Goal: Task Accomplishment & Management: Manage account settings

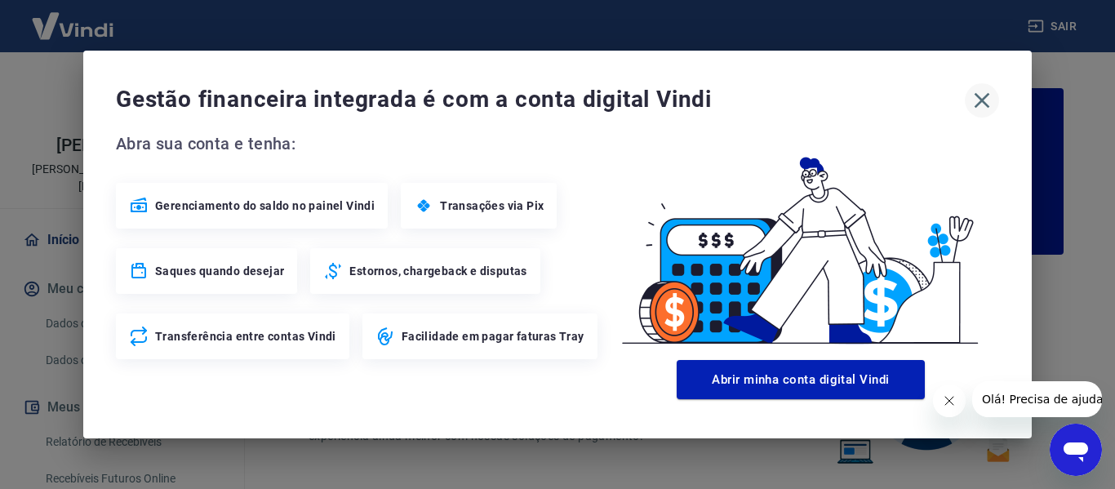
click at [983, 99] on icon "button" at bounding box center [983, 101] width 16 height 16
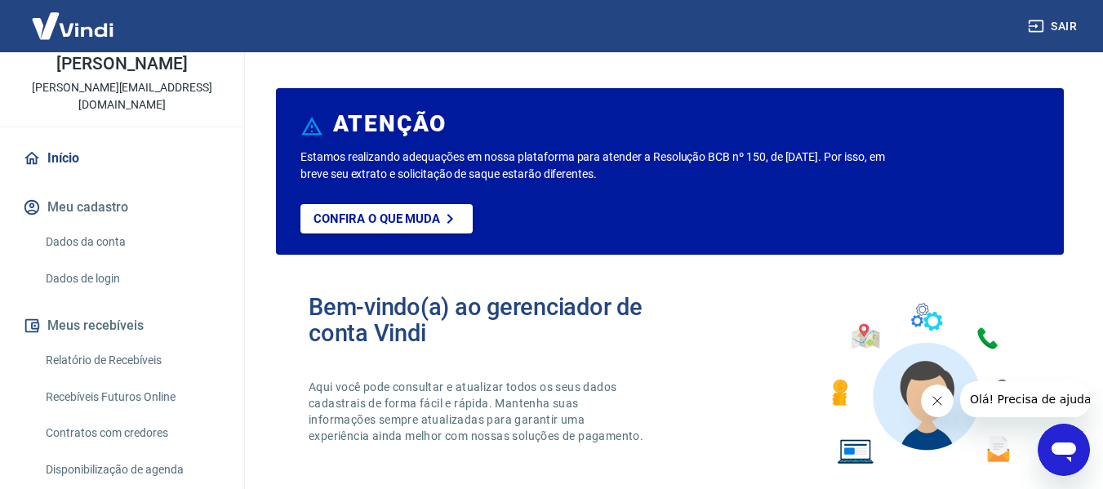
scroll to position [159, 0]
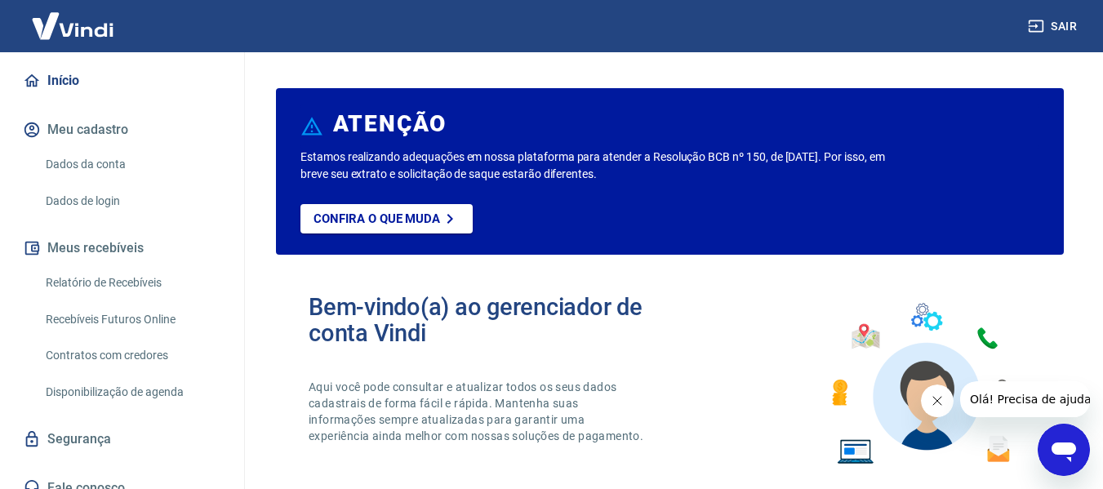
click at [88, 425] on link "Segurança" at bounding box center [122, 439] width 205 height 36
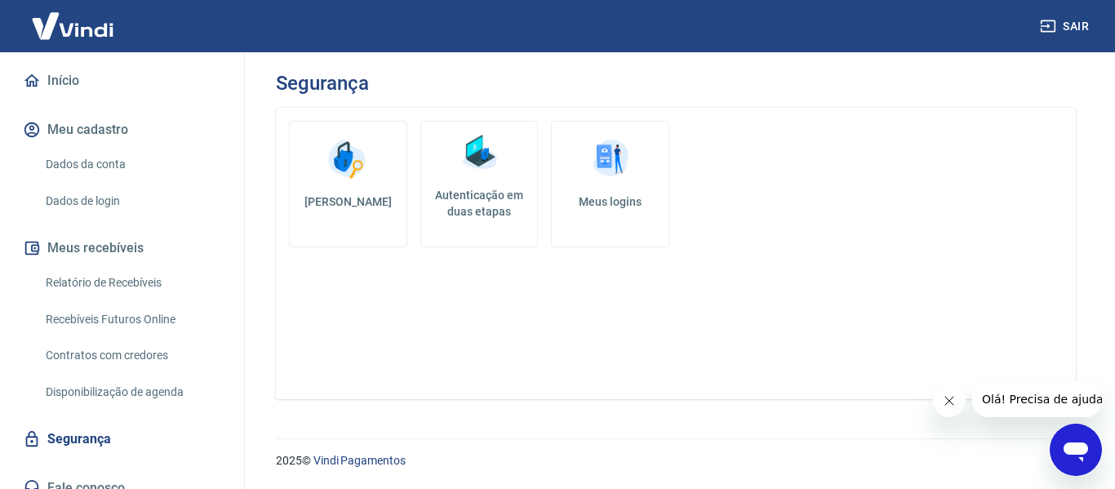
click at [482, 191] on h5 "Autenticação em duas etapas" at bounding box center [480, 203] width 104 height 33
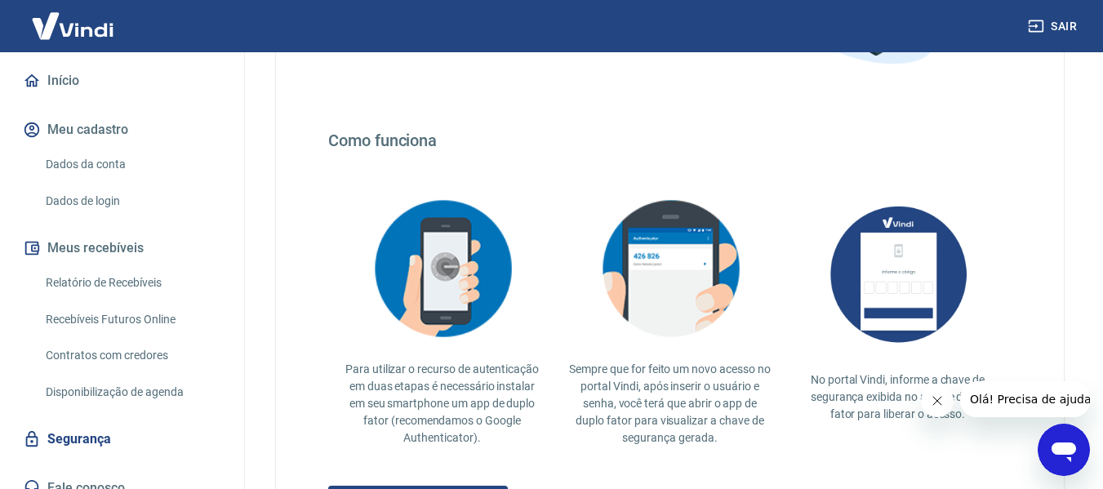
scroll to position [414, 0]
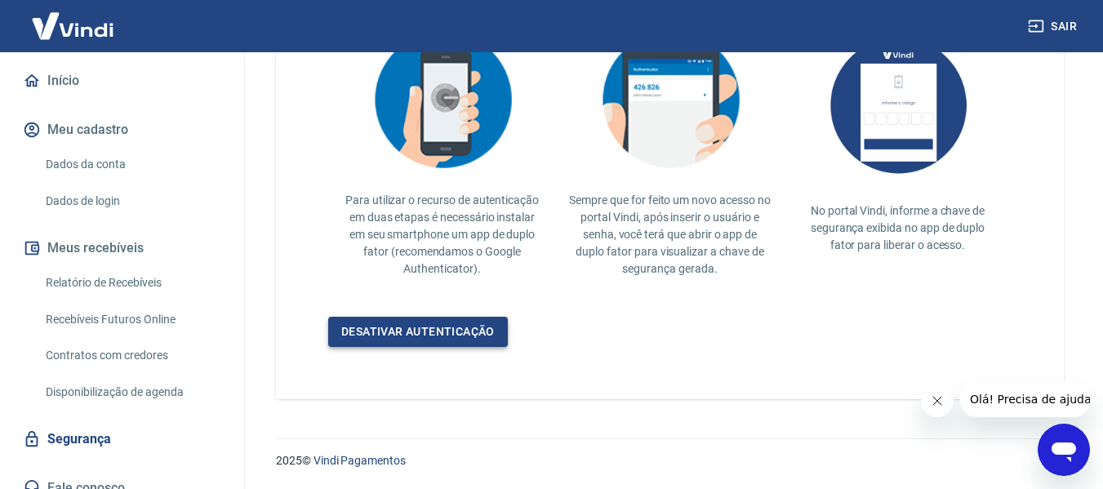
click at [492, 326] on link "Desativar autenticação" at bounding box center [418, 332] width 180 height 30
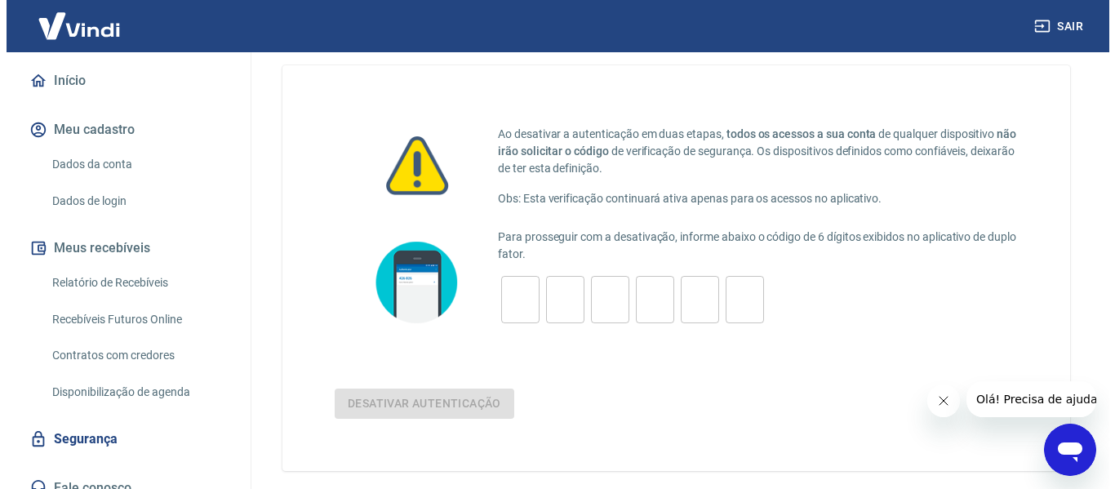
scroll to position [82, 0]
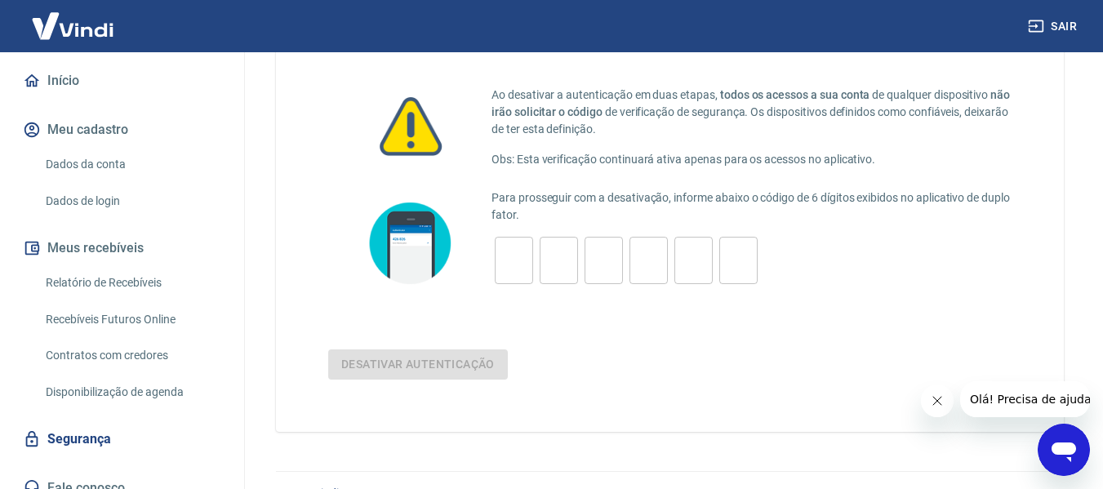
click at [513, 264] on input "tel" at bounding box center [514, 260] width 38 height 35
type input "1"
type input "9"
type input "2"
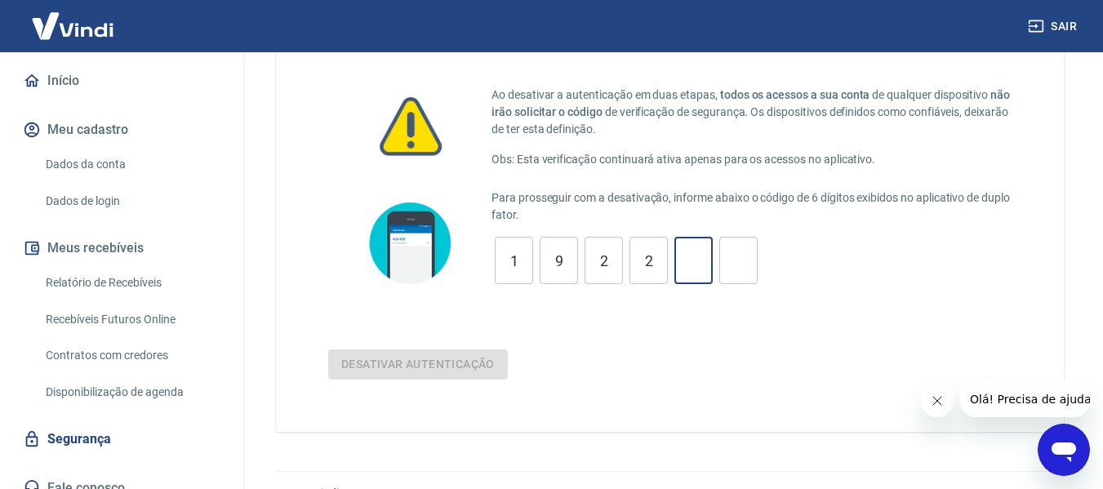
type input "0"
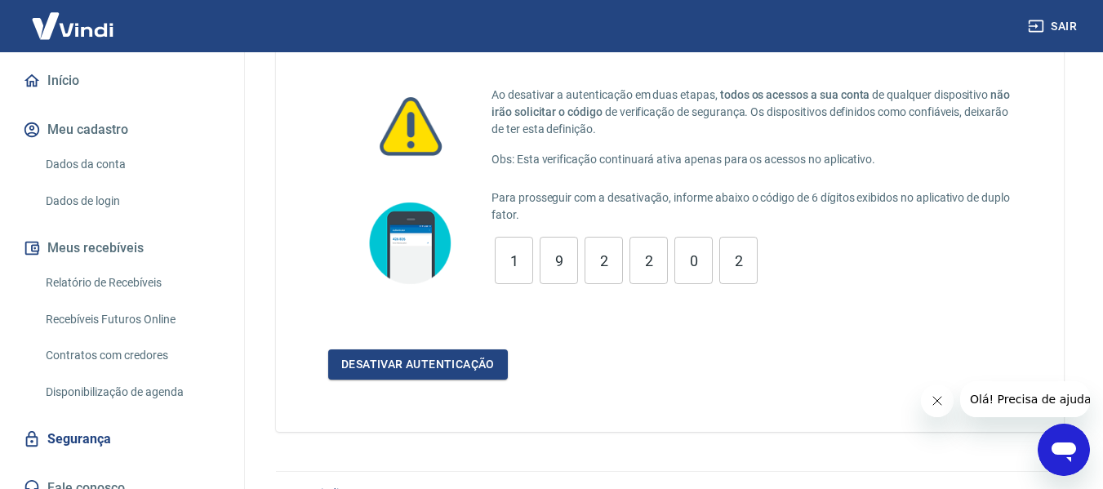
click at [669, 250] on div "1 ​ 9 ​ 2 ​ 2 ​ 0 ​ 2 ​" at bounding box center [626, 260] width 269 height 47
click at [669, 248] on div "1 ​ 9 ​ 2 ​ 2 ​ 0 ​ 2 ​" at bounding box center [626, 260] width 269 height 47
drag, startPoint x: 752, startPoint y: 265, endPoint x: 396, endPoint y: 291, distance: 356.9
click at [396, 291] on div "Para prosseguir com a desativação, informe abaixo o código de 6 dígitos exibido…" at bounding box center [669, 243] width 683 height 108
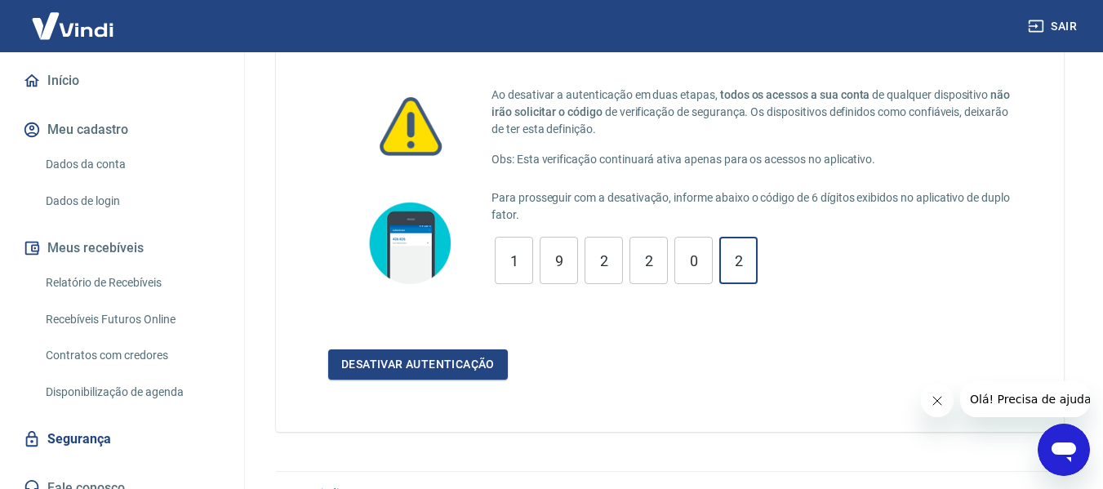
type input "2"
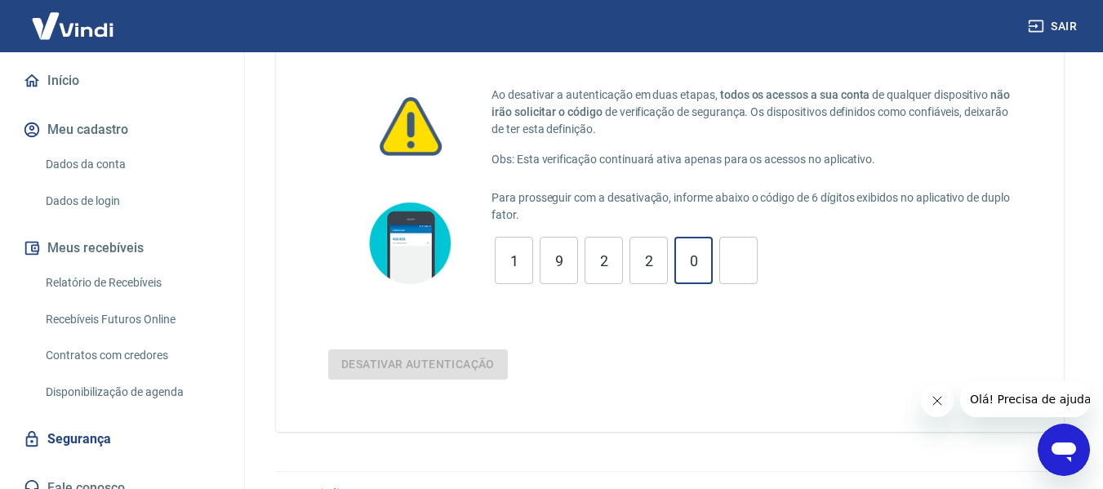
click at [506, 260] on input "1" at bounding box center [514, 260] width 38 height 35
type input "1"
drag, startPoint x: 653, startPoint y: 251, endPoint x: 620, endPoint y: 256, distance: 34.0
click at [640, 252] on input "2" at bounding box center [648, 260] width 38 height 35
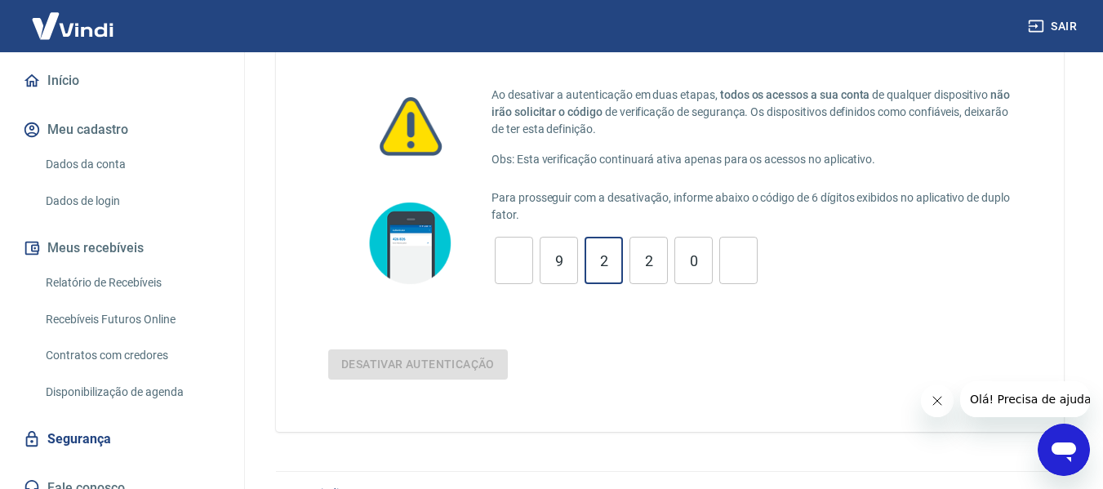
click at [619, 256] on input "2" at bounding box center [604, 260] width 38 height 35
type input "2"
click at [687, 258] on input "0" at bounding box center [693, 260] width 38 height 35
click at [685, 257] on input "0" at bounding box center [693, 260] width 38 height 35
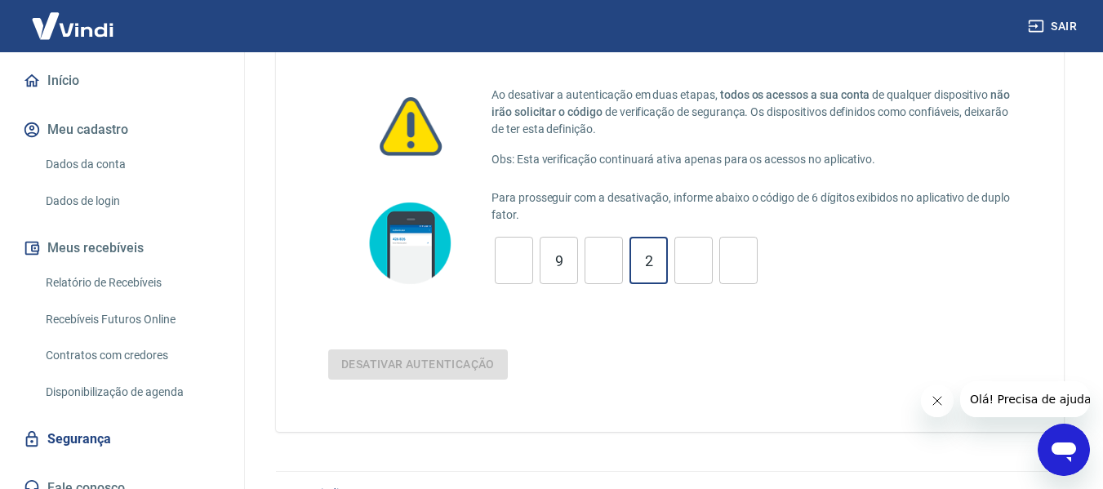
click at [649, 260] on input "2" at bounding box center [648, 260] width 38 height 35
type input "2"
click at [567, 257] on input "9" at bounding box center [559, 260] width 38 height 35
type input "9"
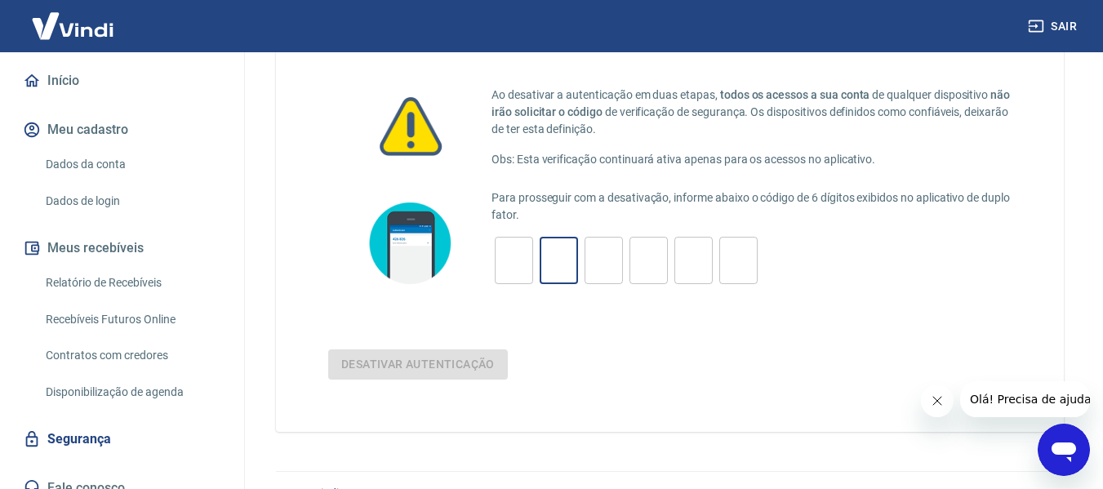
click at [521, 256] on input "tel" at bounding box center [514, 260] width 38 height 35
type input "0"
type input "2"
type input "5"
type input "9"
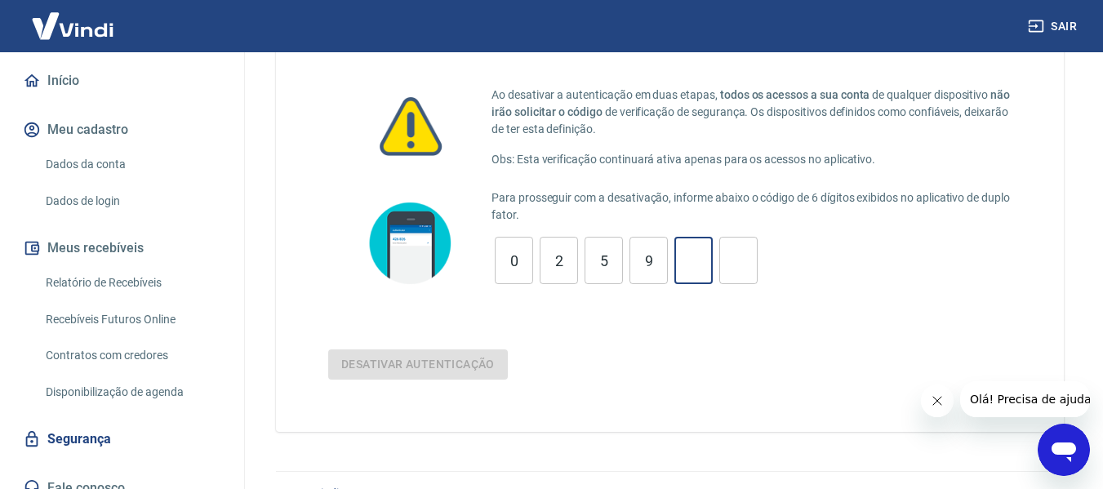
type input "2"
type input "7"
click at [328, 349] on button "Desativar autenticação" at bounding box center [418, 364] width 180 height 30
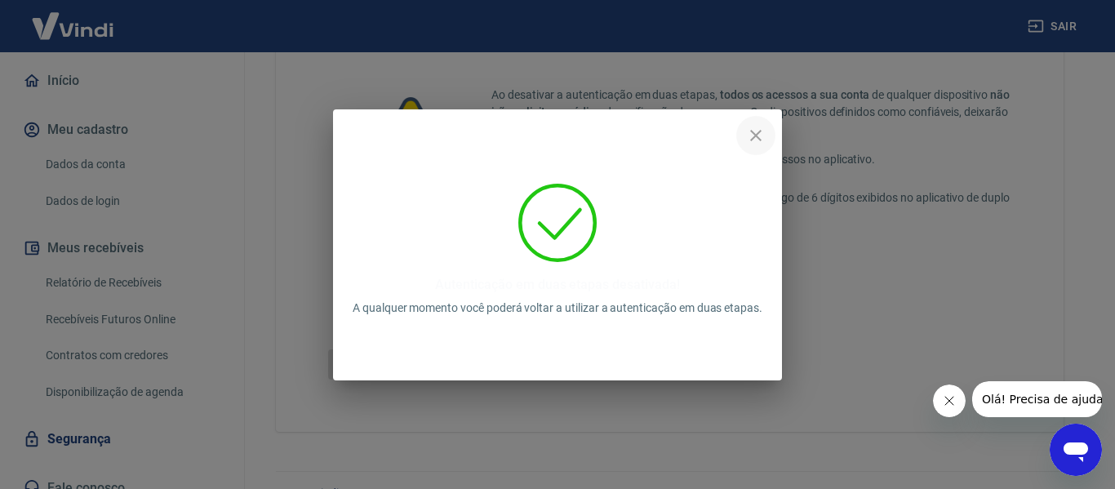
click at [758, 138] on icon "close" at bounding box center [755, 135] width 11 height 11
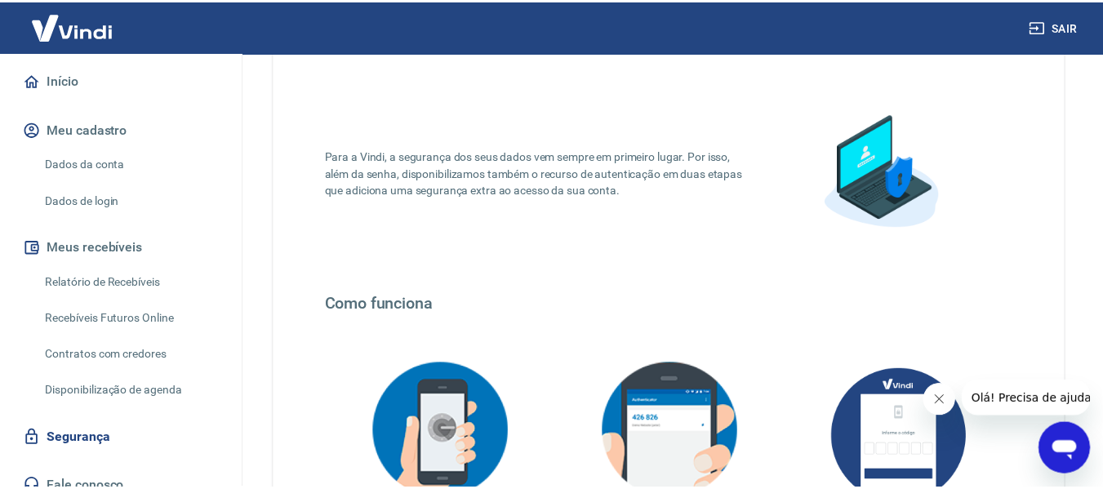
scroll to position [381, 0]
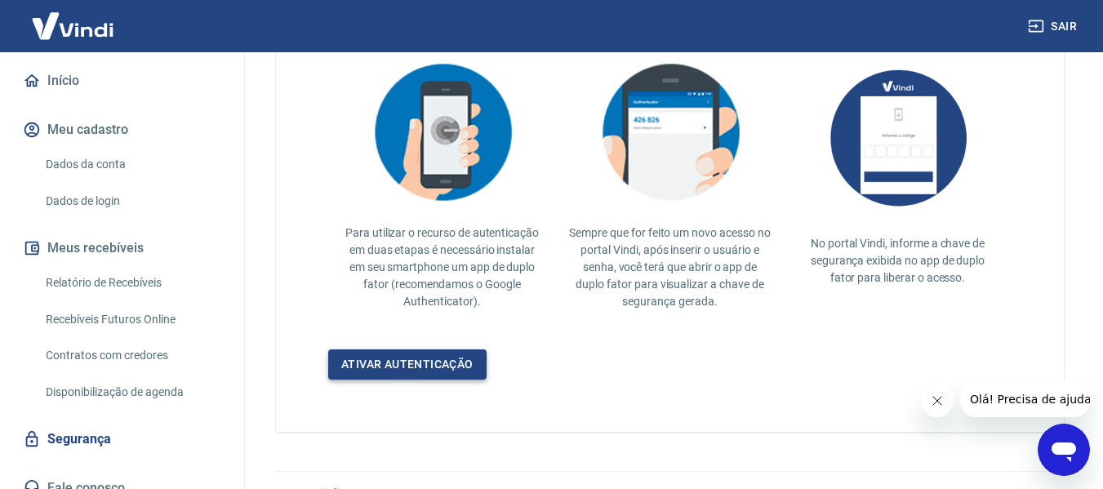
click at [469, 356] on link "Ativar autenticação" at bounding box center [407, 364] width 158 height 30
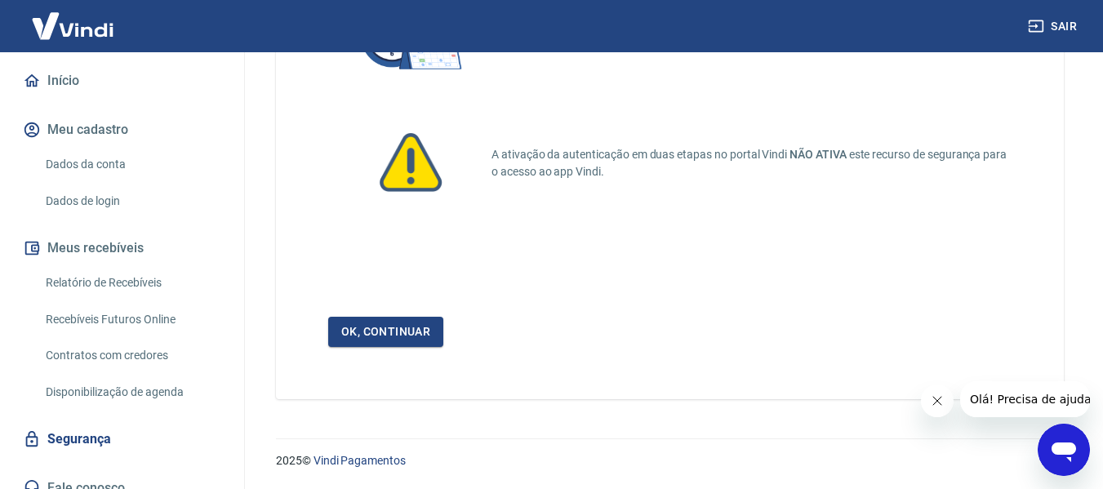
scroll to position [157, 0]
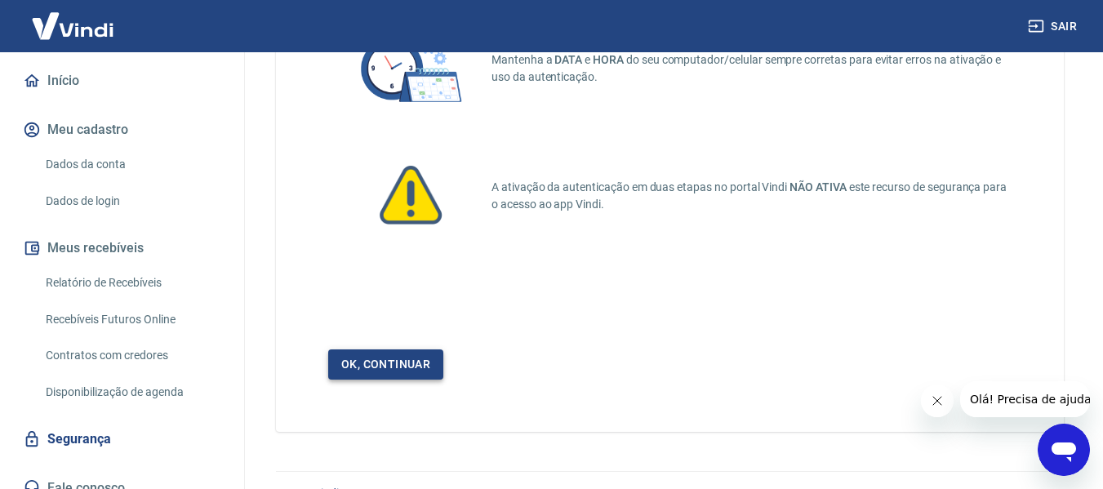
click at [390, 352] on link "Ok, continuar" at bounding box center [385, 364] width 115 height 30
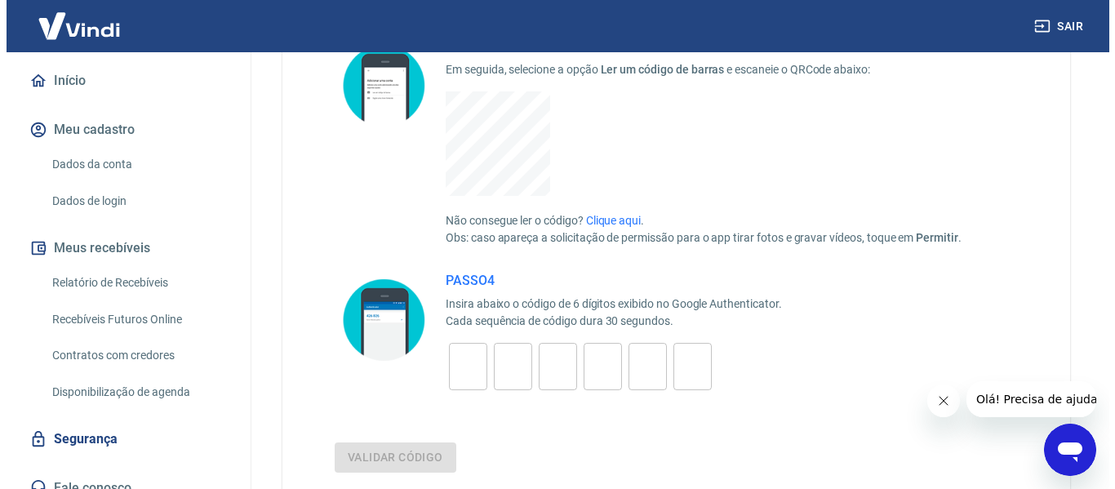
scroll to position [490, 0]
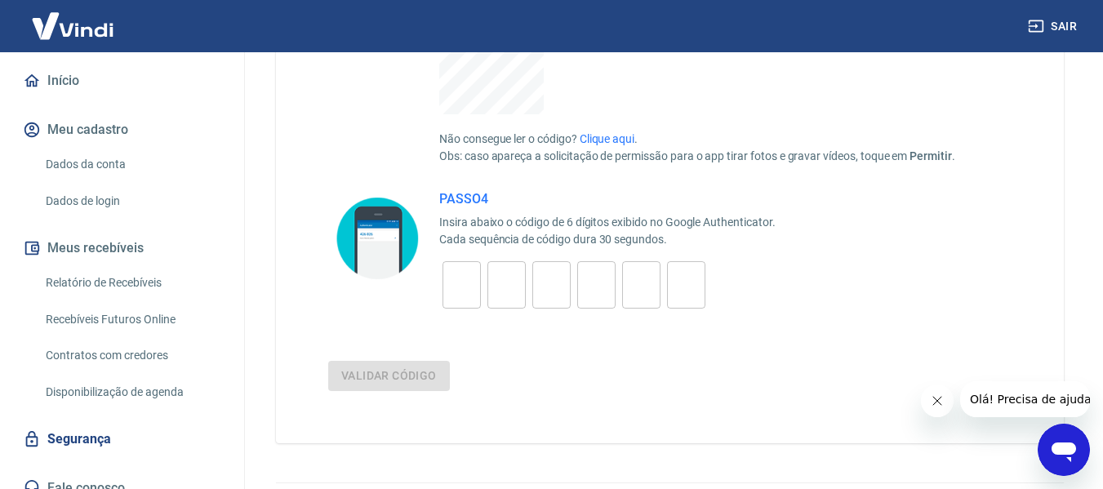
click at [459, 287] on input "tel" at bounding box center [462, 285] width 38 height 35
type input "1"
type input "4"
type input "2"
type input "1"
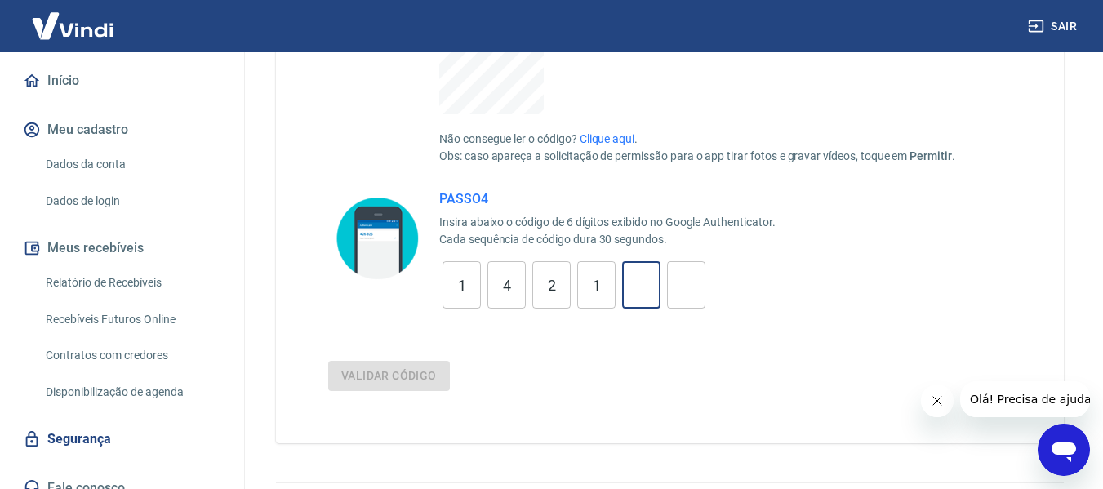
type input "5"
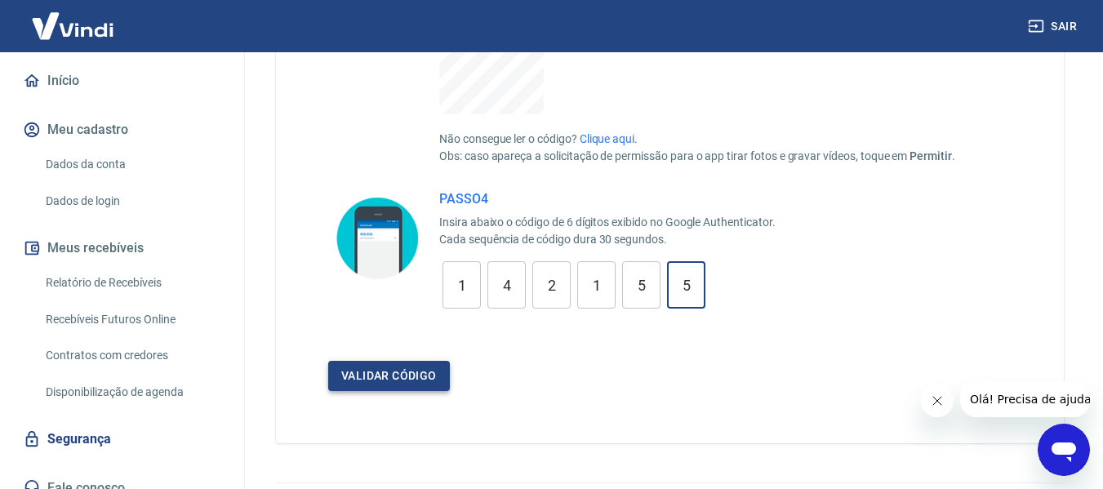
type input "5"
click at [411, 379] on button "Validar código" at bounding box center [389, 376] width 122 height 30
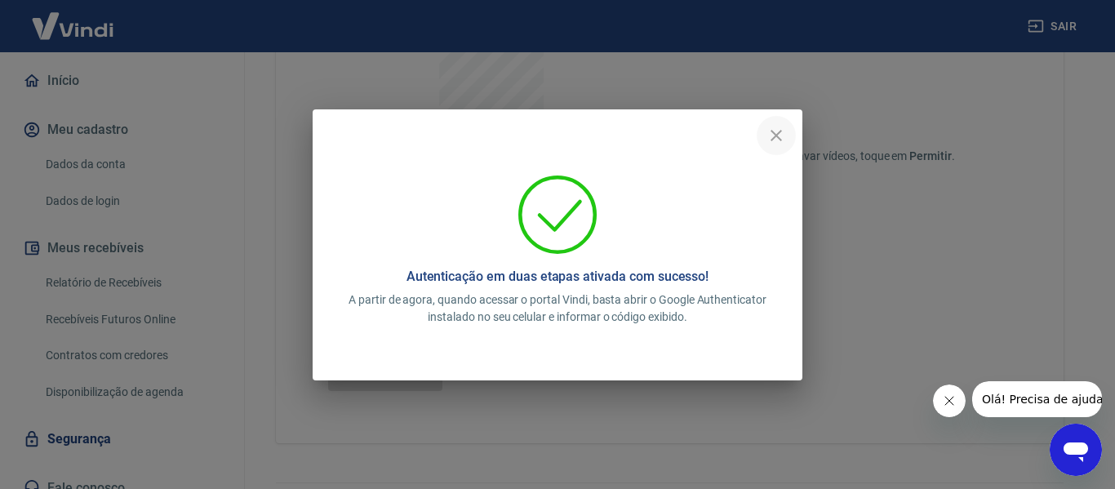
click at [785, 139] on icon "close" at bounding box center [777, 136] width 20 height 20
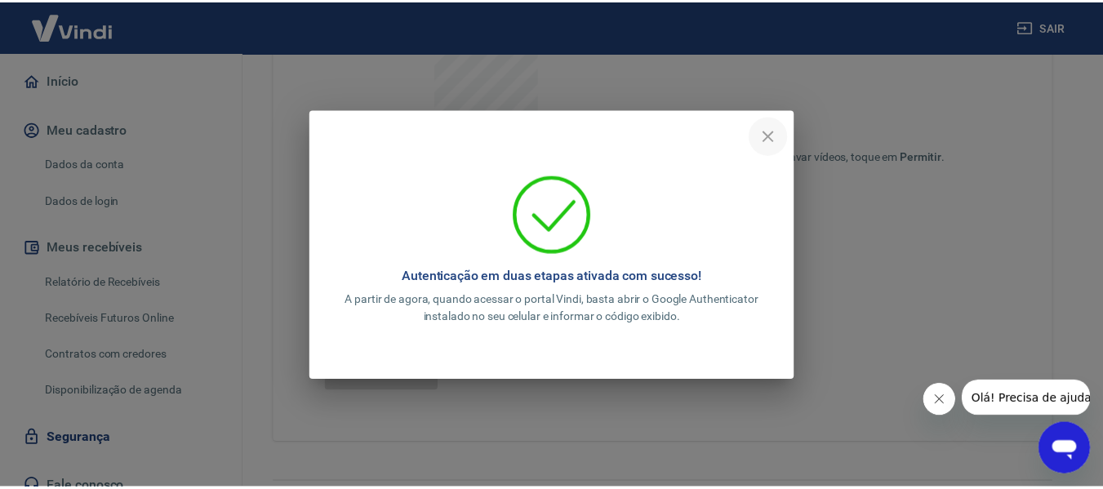
scroll to position [370, 0]
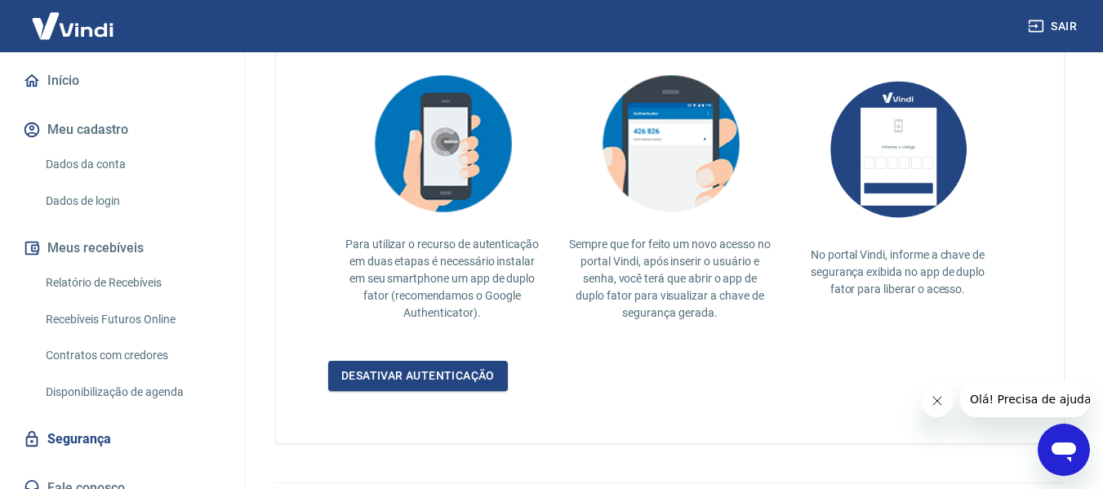
click at [1010, 24] on div "Sair" at bounding box center [551, 26] width 1103 height 52
click at [1053, 25] on button "Sair" at bounding box center [1054, 26] width 59 height 30
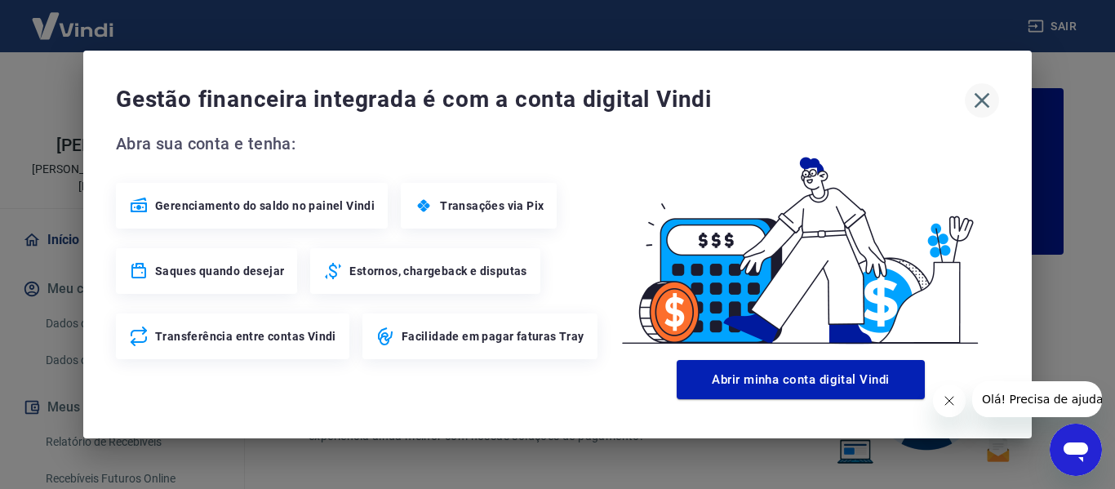
click at [994, 96] on icon "button" at bounding box center [982, 100] width 26 height 26
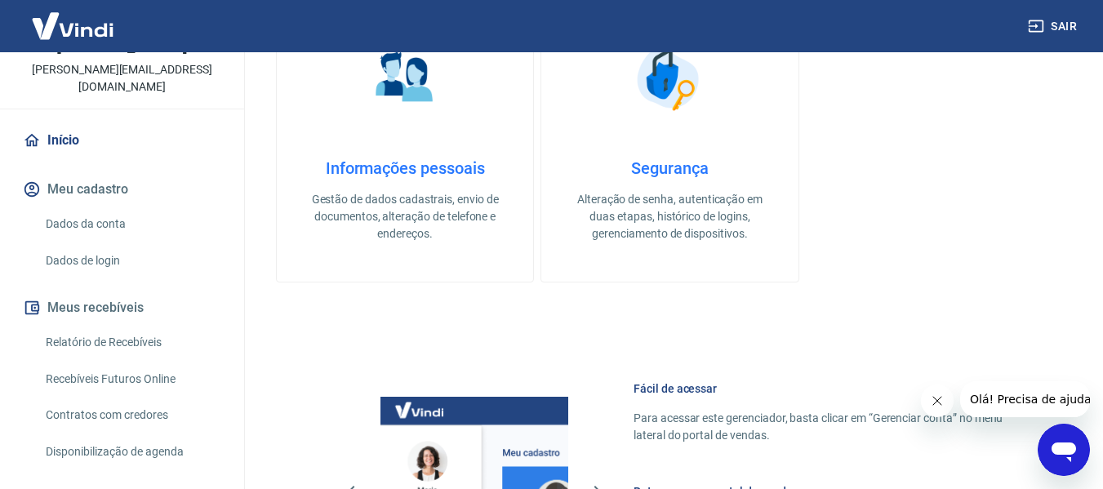
scroll to position [159, 0]
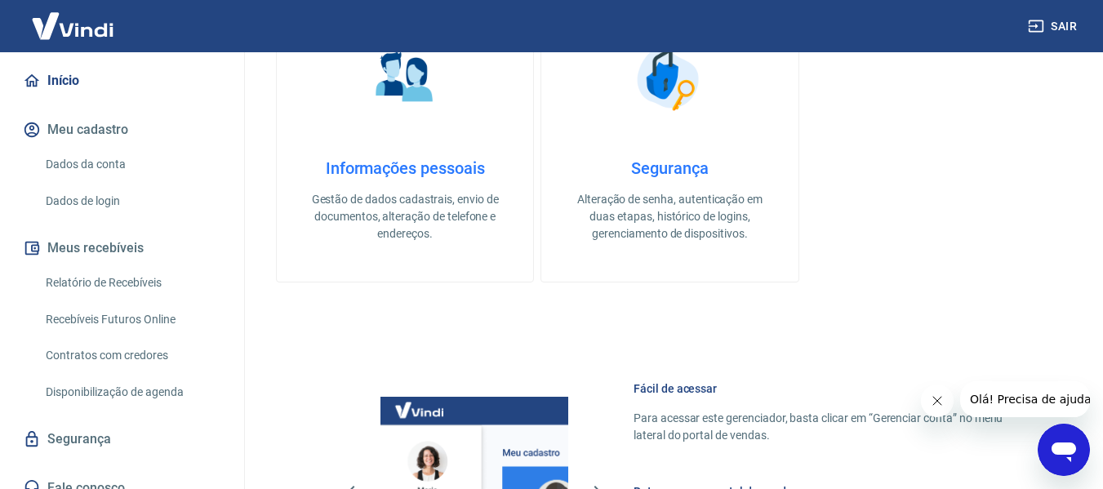
click at [98, 422] on link "Segurança" at bounding box center [122, 439] width 205 height 36
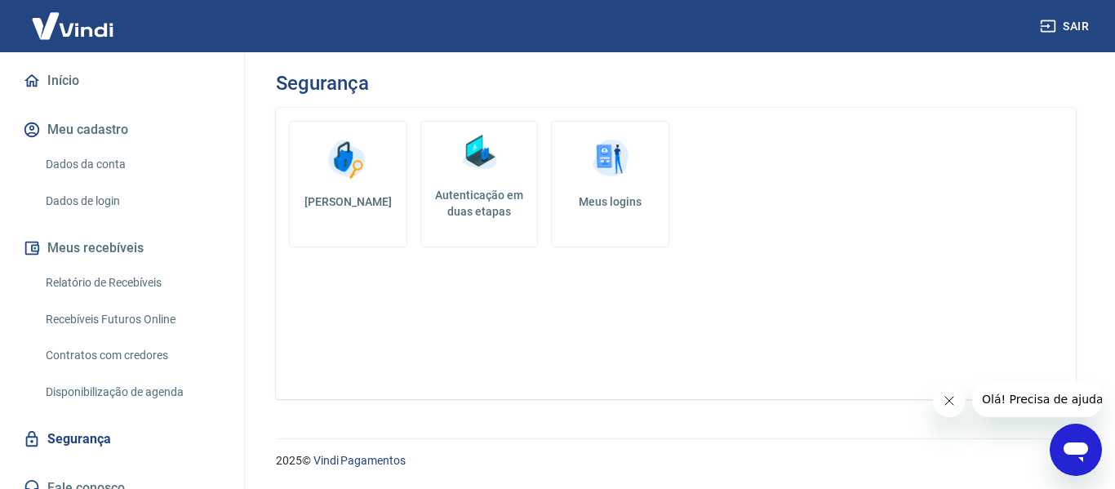
click at [508, 199] on h5 "Autenticação em duas etapas" at bounding box center [480, 203] width 104 height 33
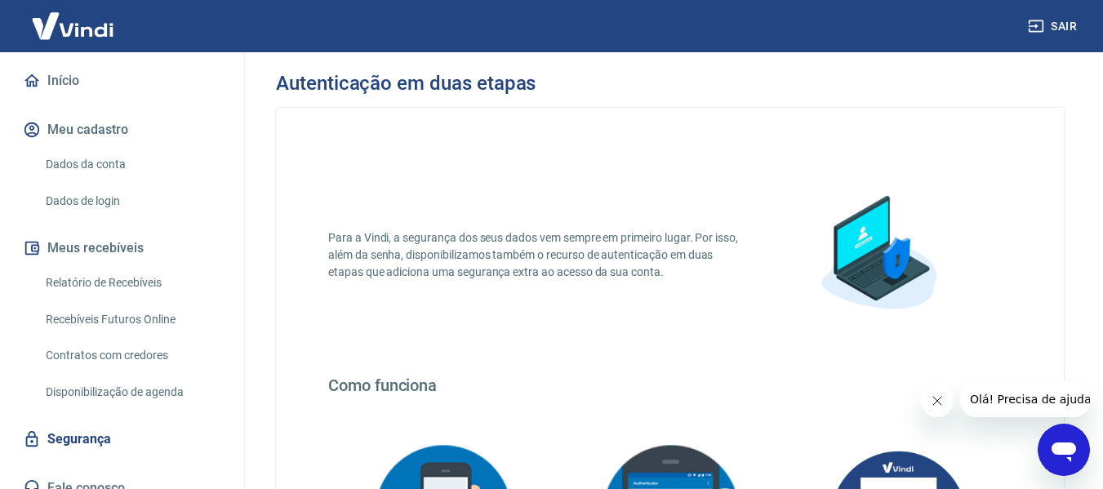
scroll to position [414, 0]
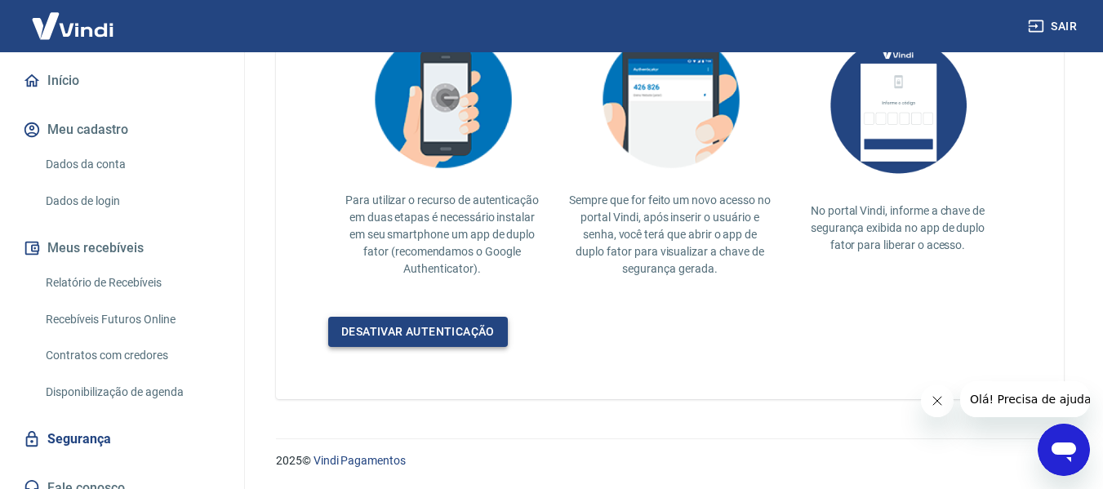
drag, startPoint x: 413, startPoint y: 347, endPoint x: 426, endPoint y: 327, distance: 23.6
click at [413, 346] on div "Para a Vindi, a segurança dos seus dados vem sempre em primeiro lugar. Por isso…" at bounding box center [670, 46] width 788 height 705
click at [426, 327] on link "Desativar autenticação" at bounding box center [418, 332] width 180 height 30
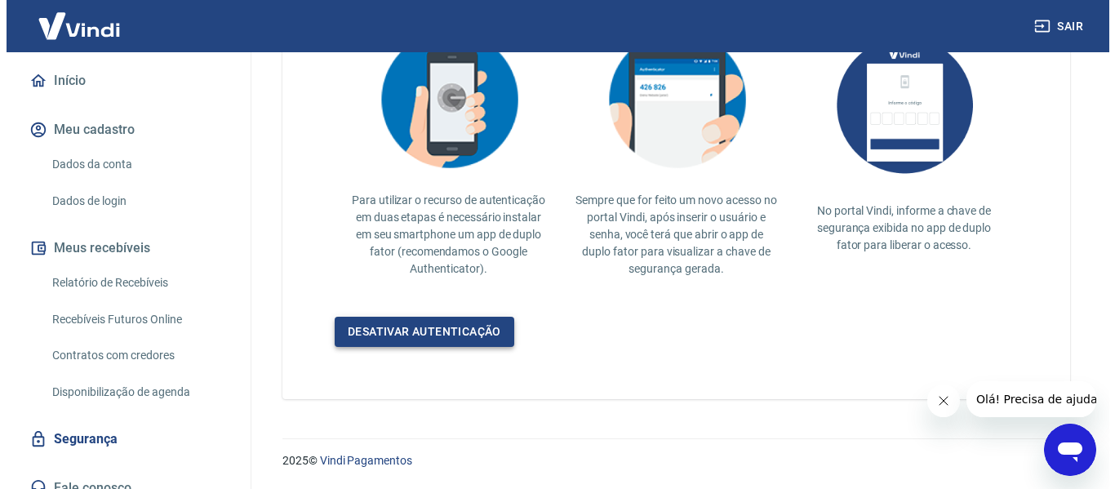
scroll to position [114, 0]
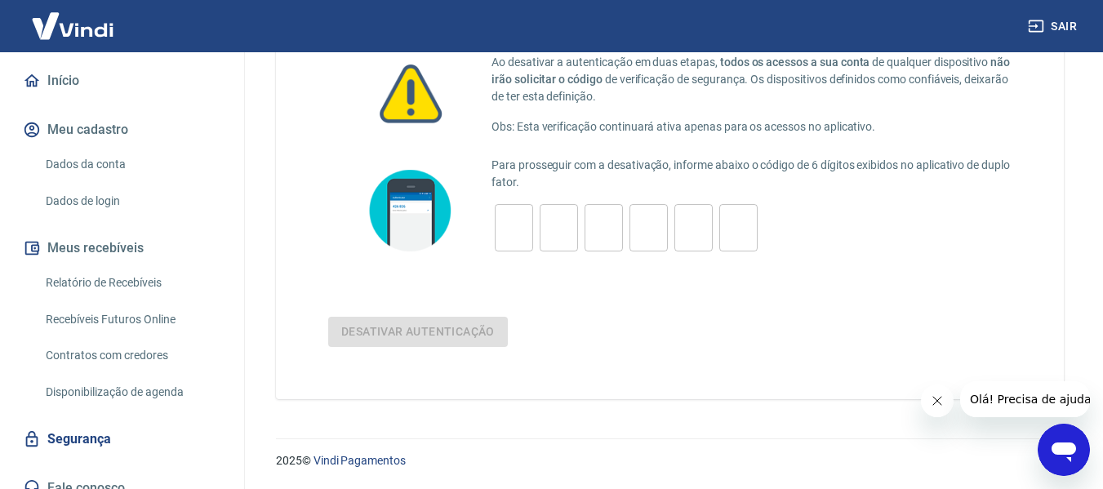
click at [515, 218] on input "tel" at bounding box center [514, 228] width 38 height 35
type input "4"
type input "8"
type input "4"
type input "0"
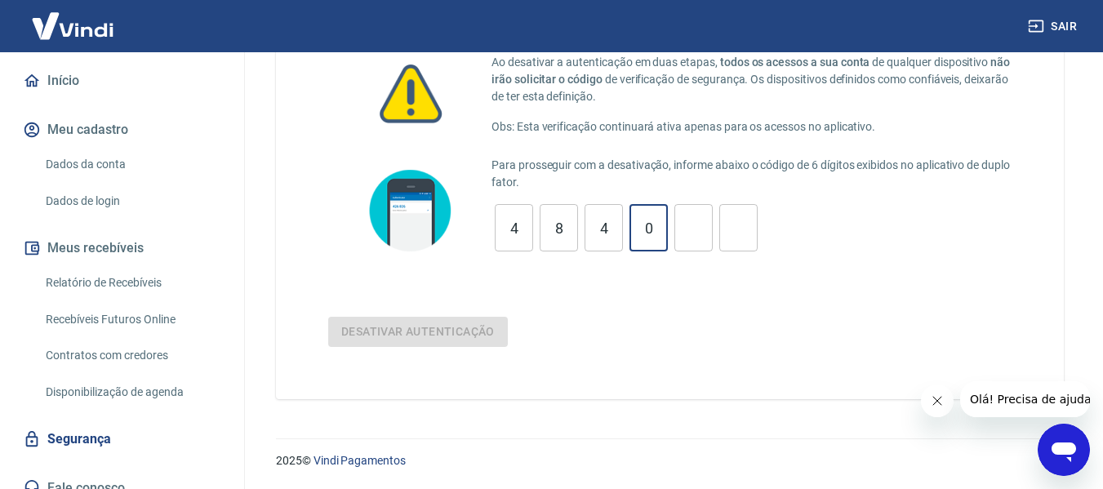
type input "0"
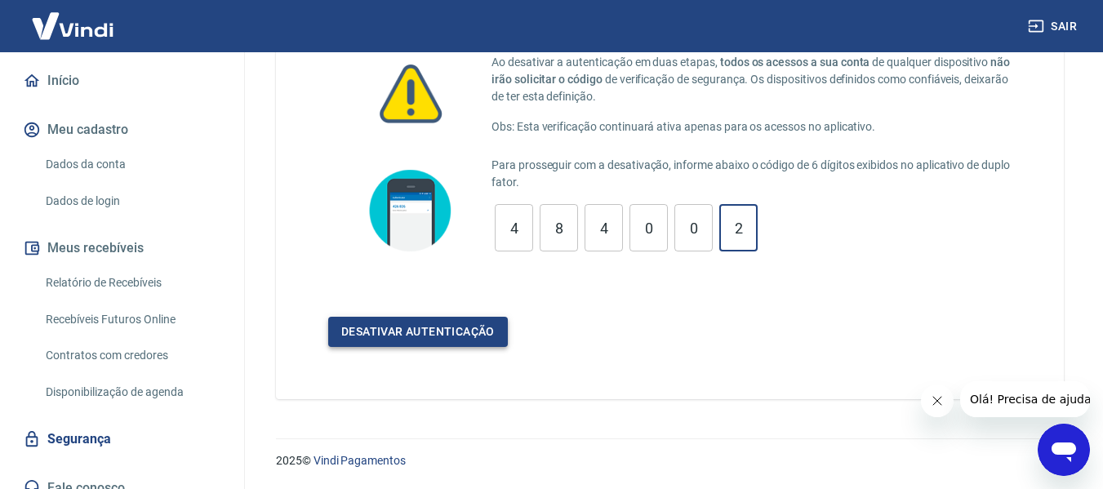
type input "2"
click at [502, 328] on button "Desativar autenticação" at bounding box center [418, 332] width 180 height 30
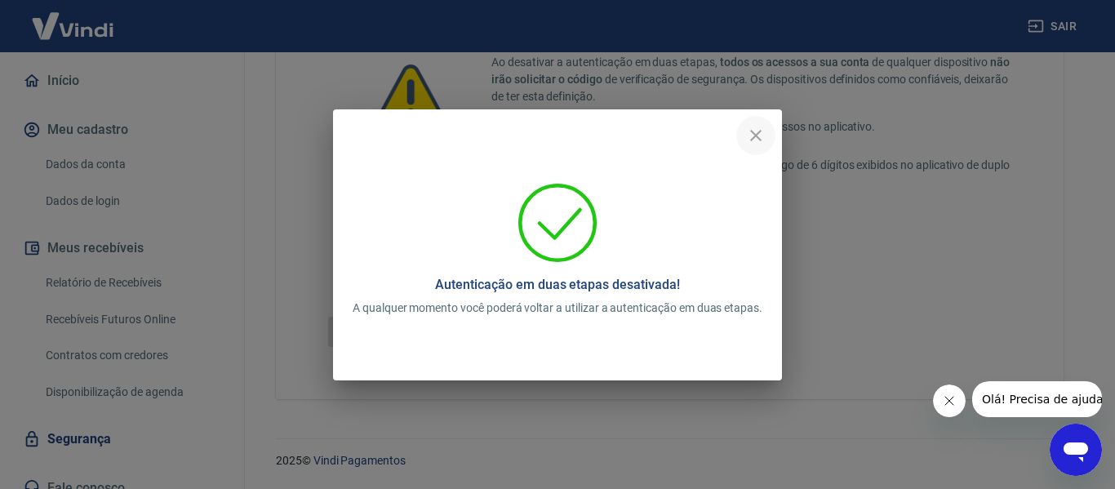
click at [758, 136] on icon "close" at bounding box center [755, 135] width 11 height 11
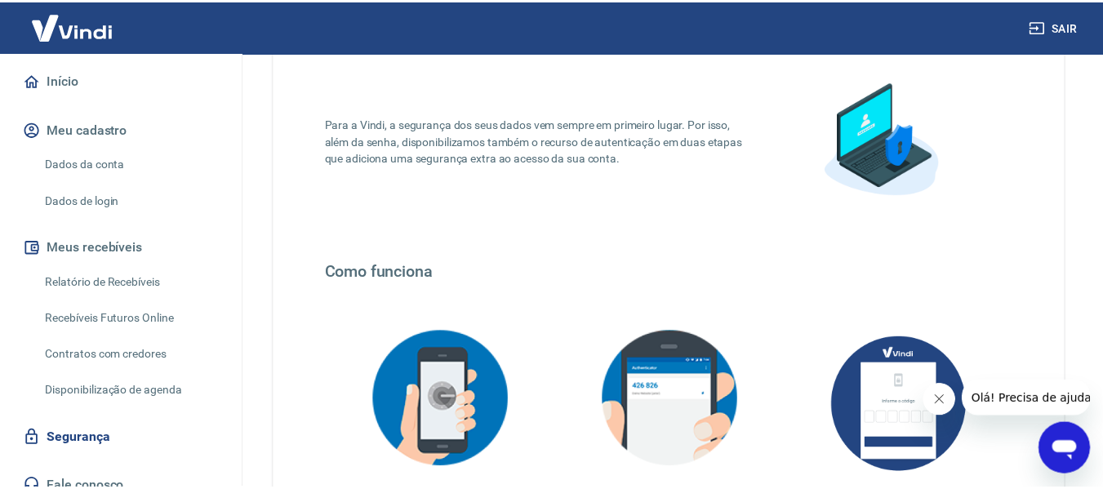
scroll to position [414, 0]
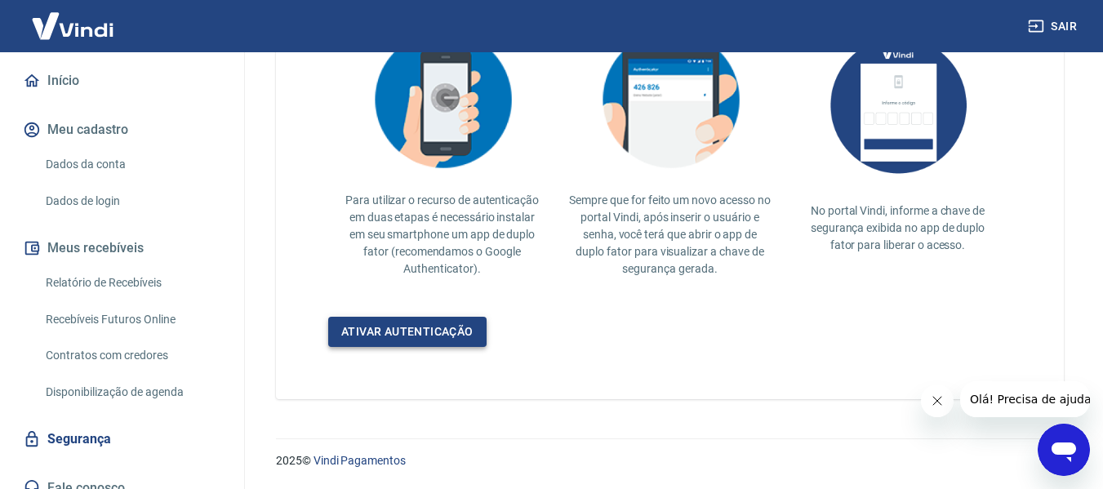
click at [447, 336] on link "Ativar autenticação" at bounding box center [407, 332] width 158 height 30
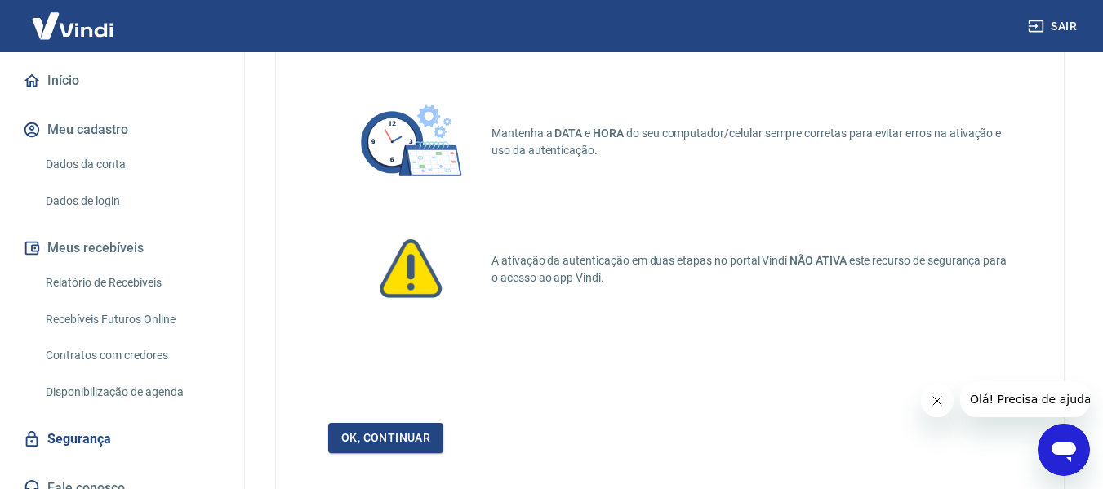
scroll to position [189, 0]
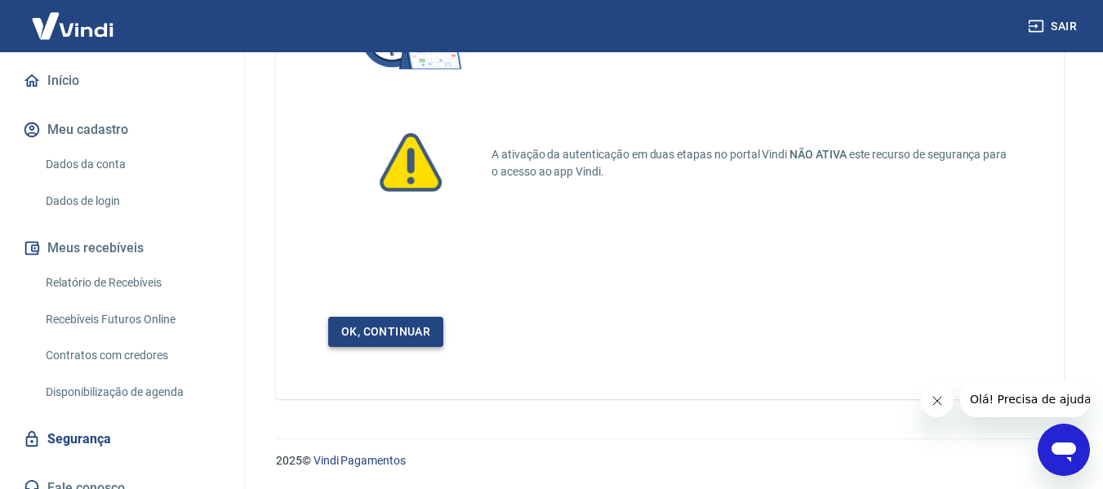
click at [440, 333] on link "Ok, continuar" at bounding box center [385, 332] width 115 height 30
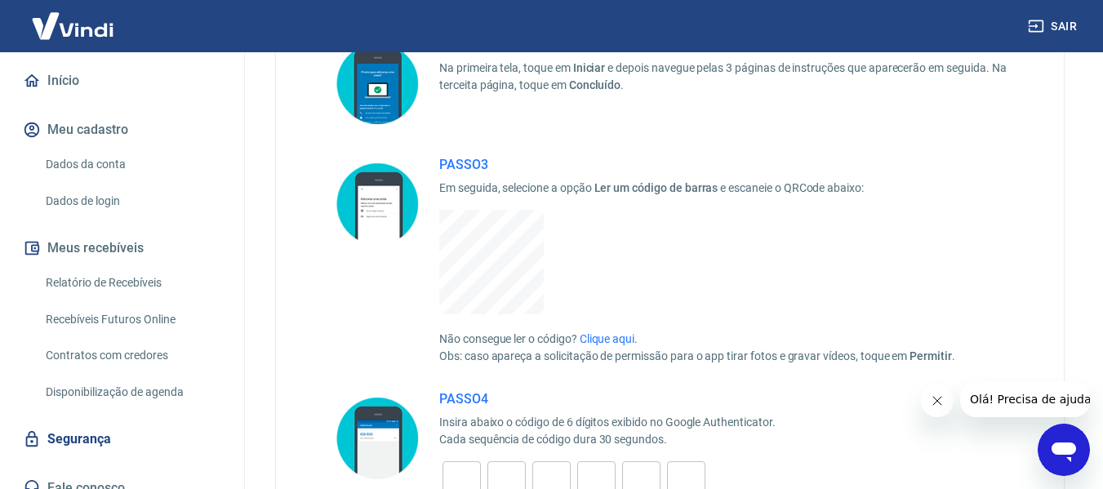
scroll to position [327, 0]
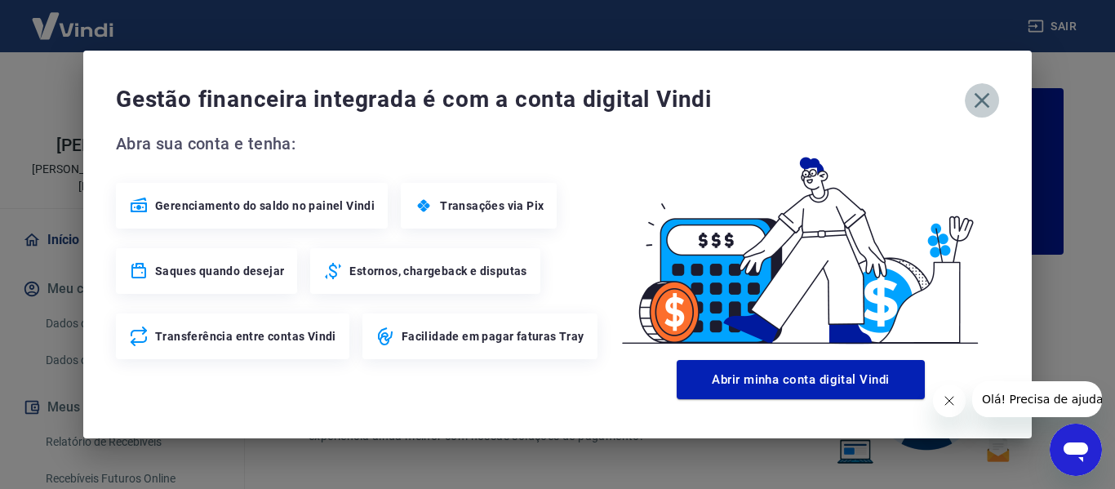
click at [986, 96] on icon "button" at bounding box center [983, 101] width 16 height 16
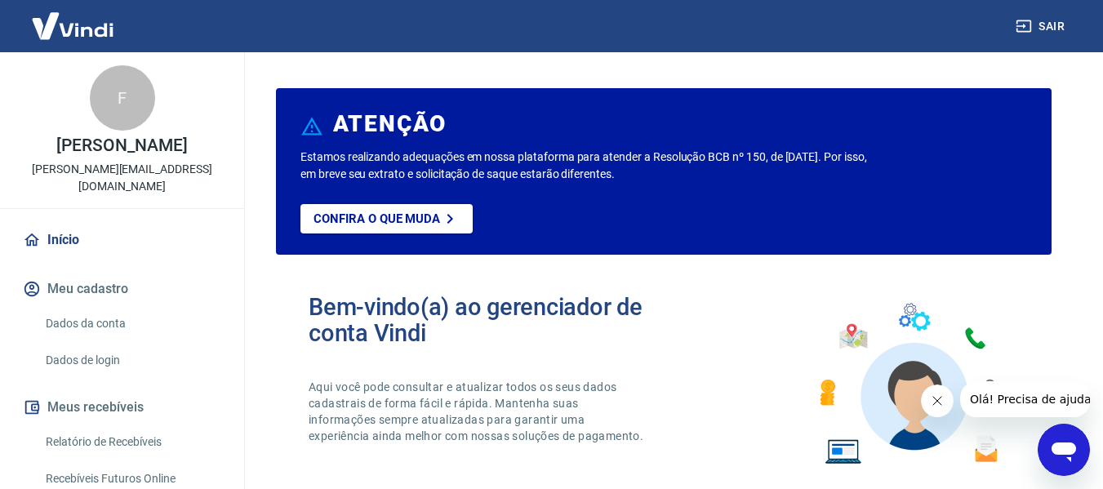
click at [1050, 35] on button "Sair" at bounding box center [1041, 26] width 59 height 30
